Goal: Book appointment/travel/reservation

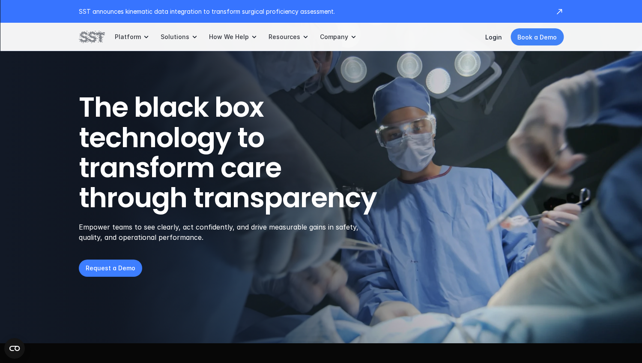
click at [549, 37] on p "Book a Demo" at bounding box center [537, 37] width 39 height 9
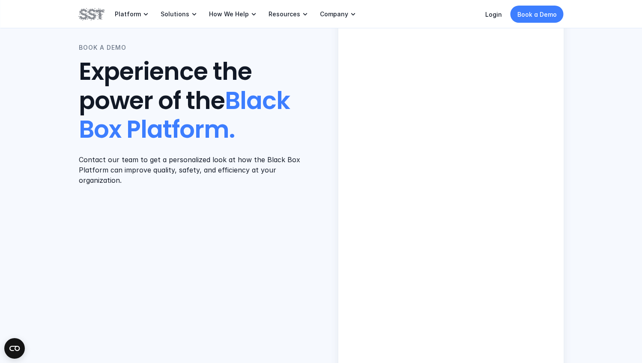
scroll to position [144, 0]
click at [288, 263] on div "BOOK A DEMO Experience the power of the Black Box Platform. Contact our team to…" at bounding box center [321, 152] width 485 height 472
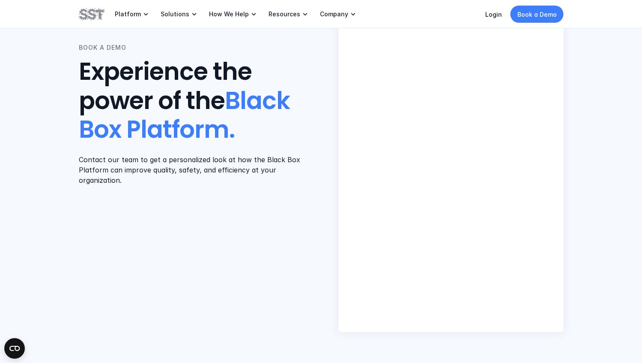
scroll to position [202, 0]
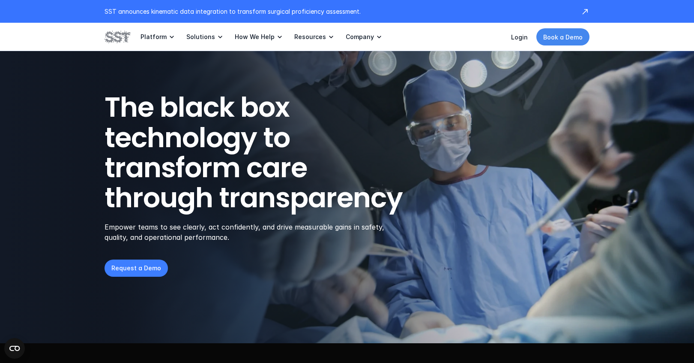
click at [563, 39] on p "Book a Demo" at bounding box center [562, 37] width 39 height 9
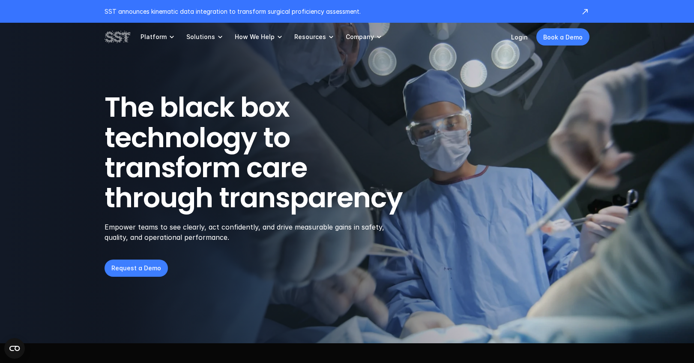
click at [337, 90] on header "The black box technology to transform care through transparency Empower teams t…" at bounding box center [347, 171] width 694 height 343
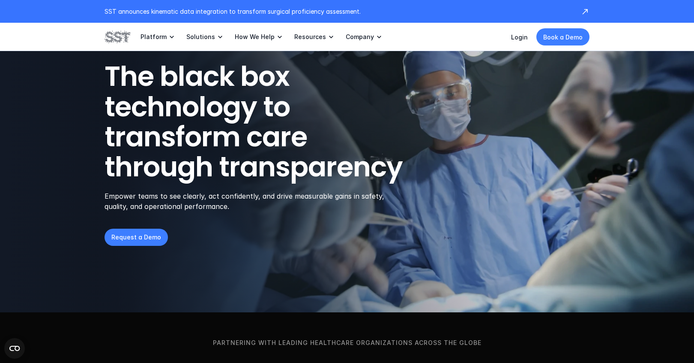
scroll to position [13, 0]
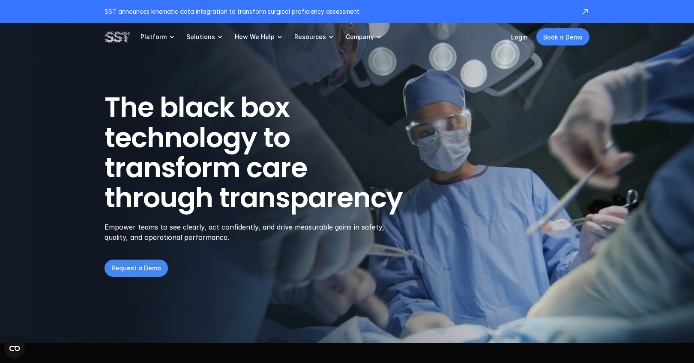
click at [137, 270] on p "Request a Demo" at bounding box center [136, 267] width 50 height 9
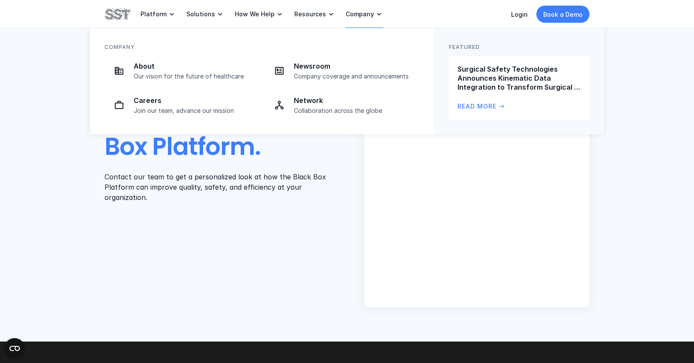
click at [361, 13] on p "Company" at bounding box center [360, 14] width 28 height 8
click at [173, 79] on p "Our vision for the future of healthcare" at bounding box center [194, 76] width 121 height 8
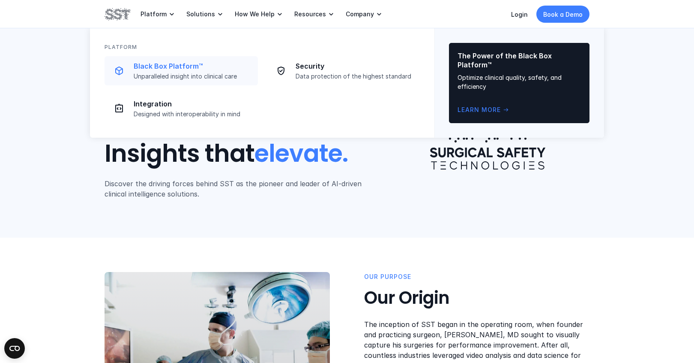
click at [150, 72] on div "Black Box Platform™ Unparalleled insight into clinical care" at bounding box center [193, 71] width 119 height 18
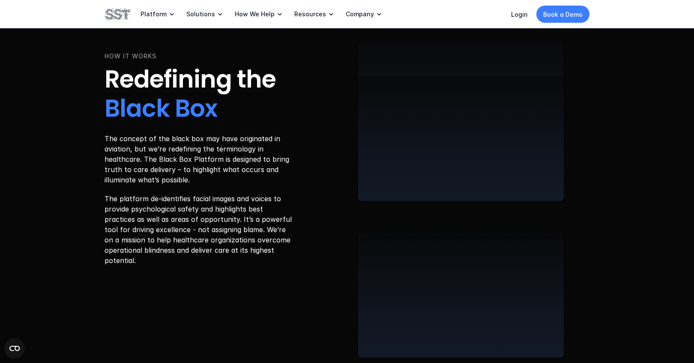
scroll to position [1028, 0]
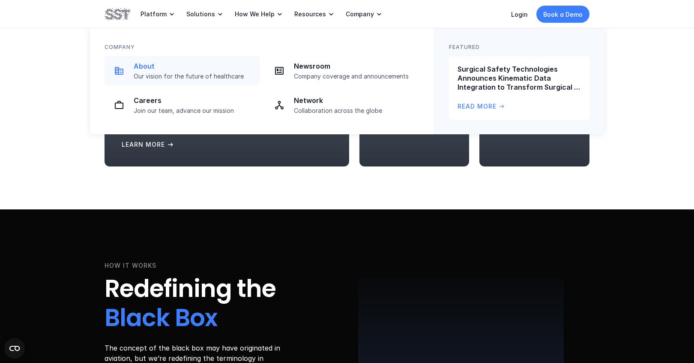
click at [208, 76] on p "Our vision for the future of healthcare" at bounding box center [194, 76] width 121 height 8
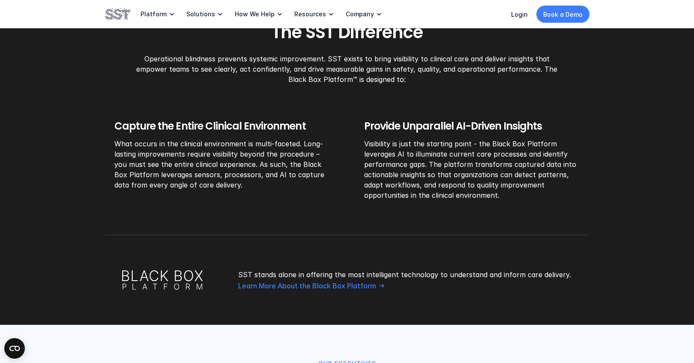
scroll to position [635, 0]
